Goal: Information Seeking & Learning: Compare options

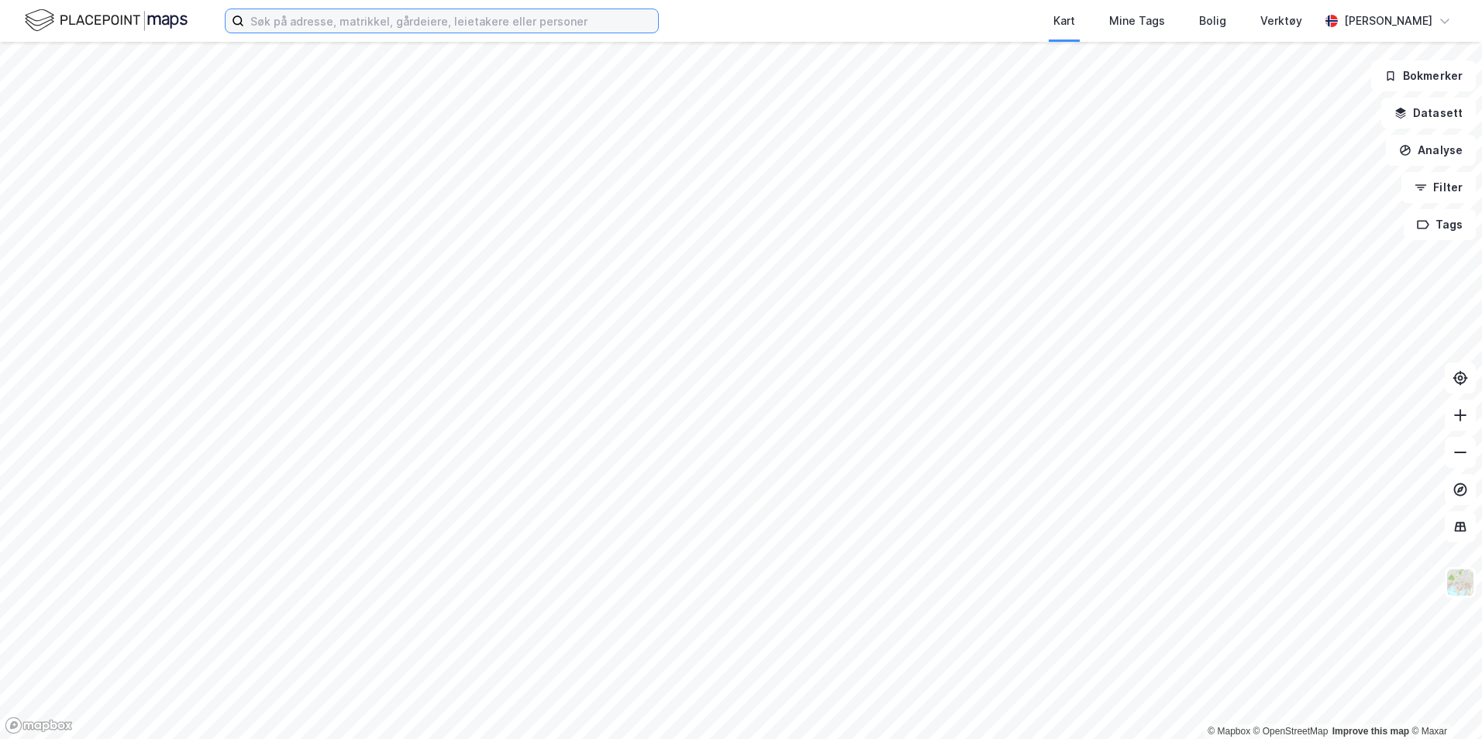
click at [300, 22] on input at bounding box center [451, 20] width 414 height 23
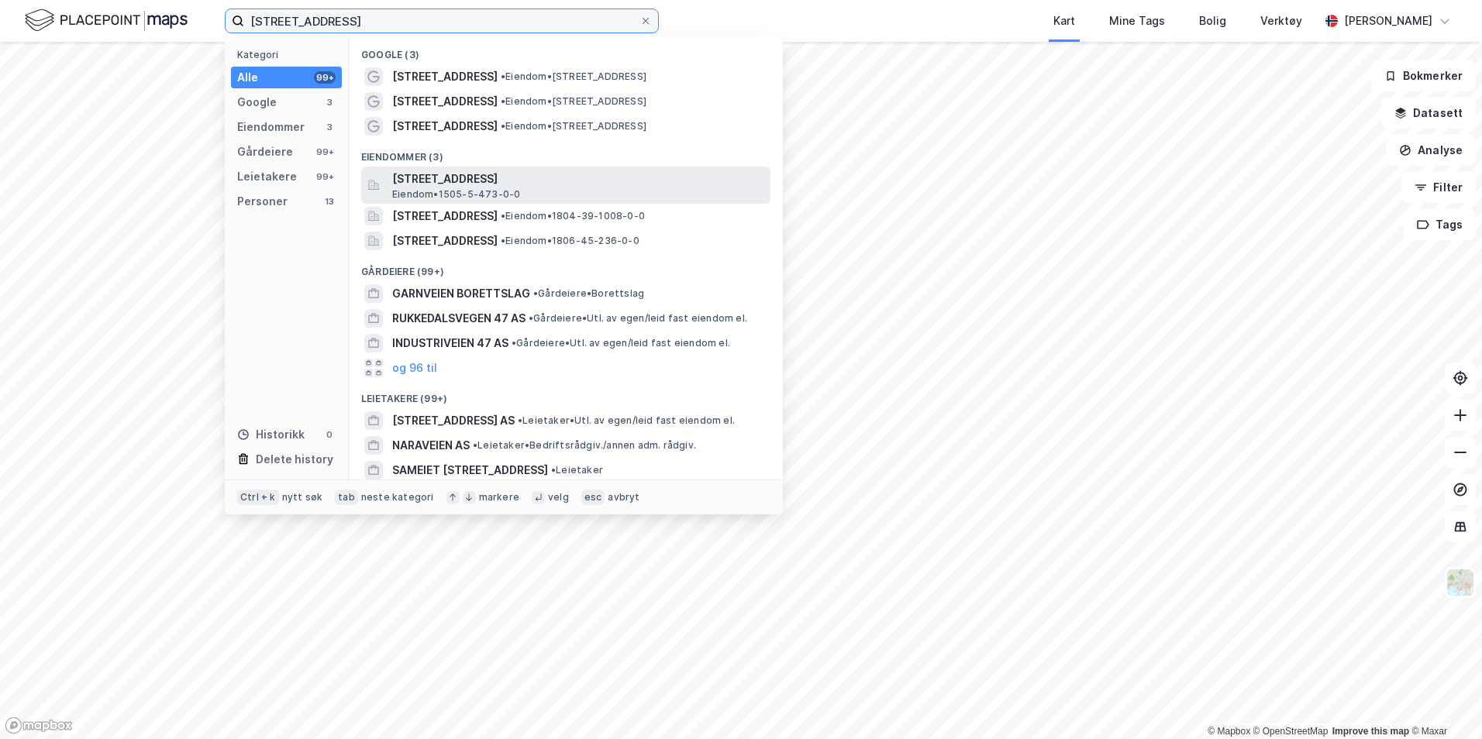
type input "[STREET_ADDRESS]"
click at [533, 181] on span "[STREET_ADDRESS]" at bounding box center [578, 179] width 372 height 19
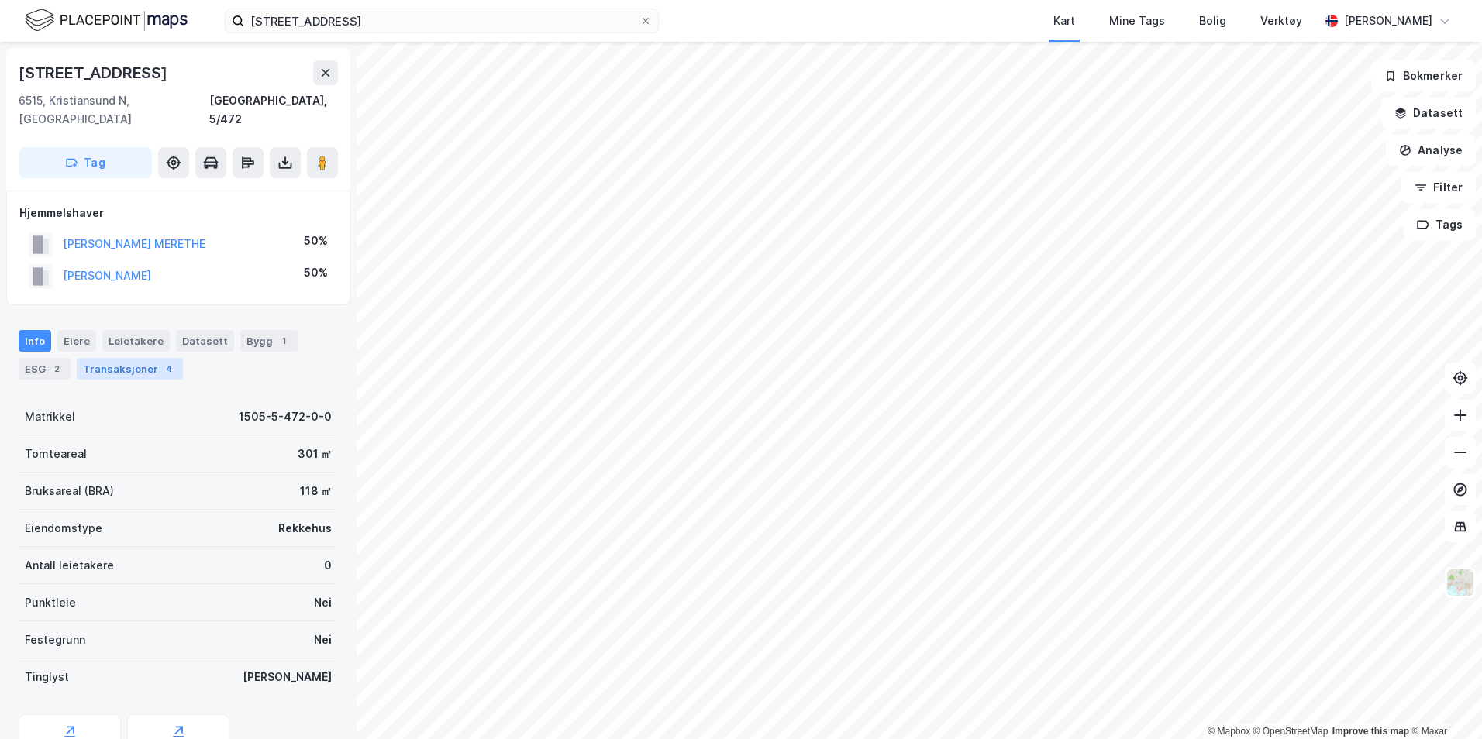
click at [146, 358] on div "Transaksjoner 4" at bounding box center [130, 369] width 106 height 22
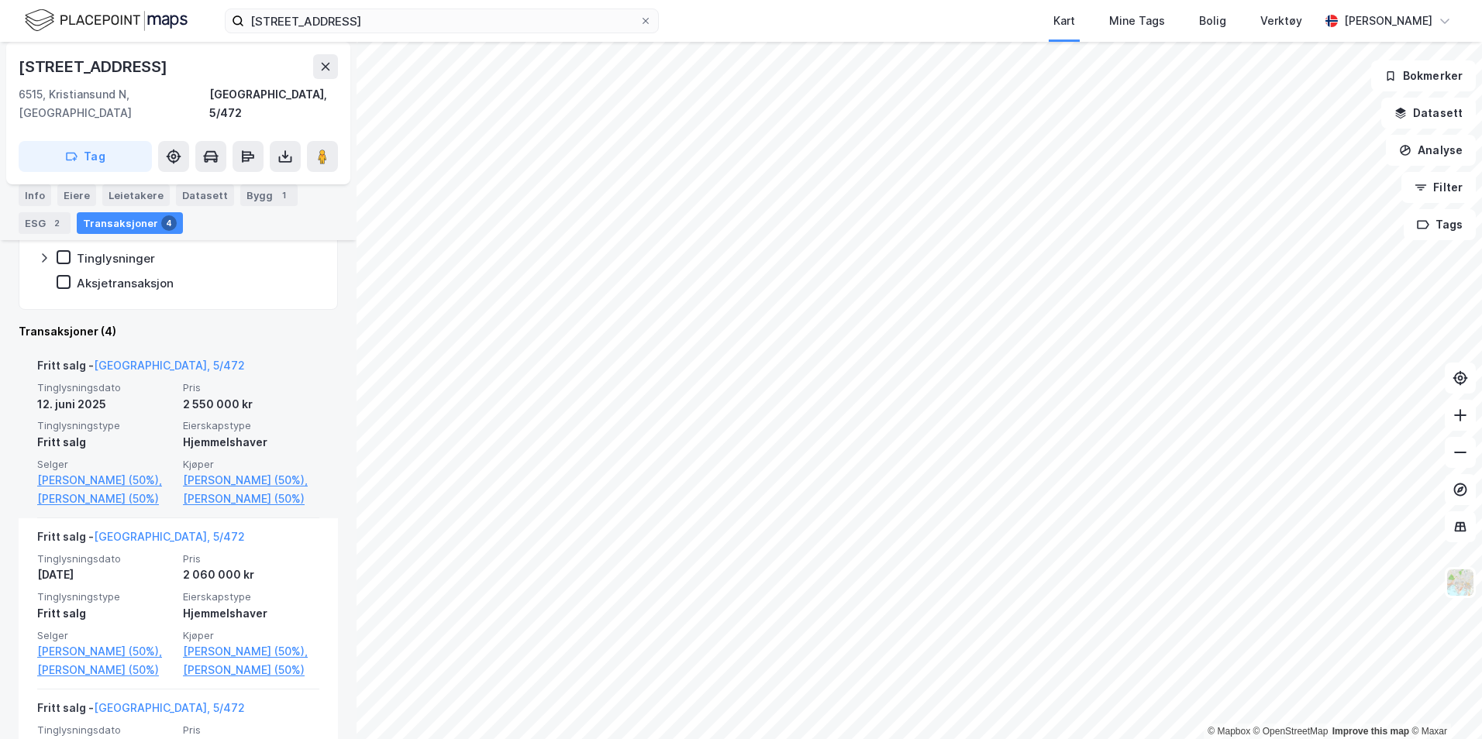
scroll to position [310, 0]
